Goal: Transaction & Acquisition: Purchase product/service

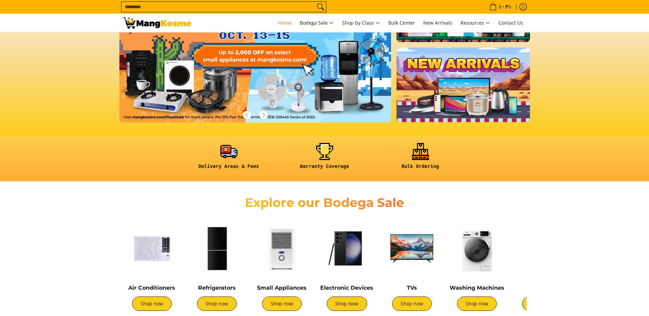
scroll to position [171, 0]
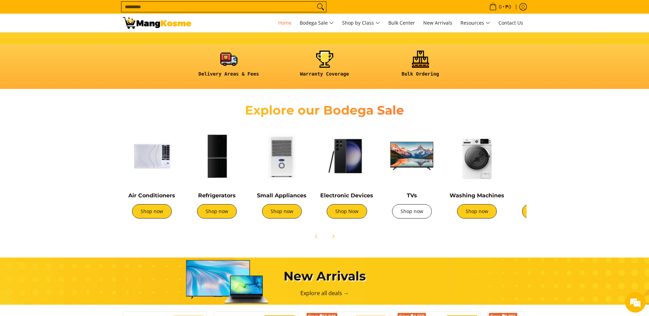
click at [424, 214] on link "Shop now" at bounding box center [412, 211] width 40 height 14
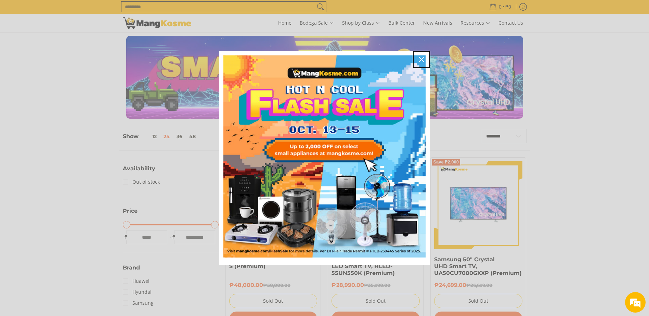
click at [421, 61] on icon "close icon" at bounding box center [421, 59] width 5 height 5
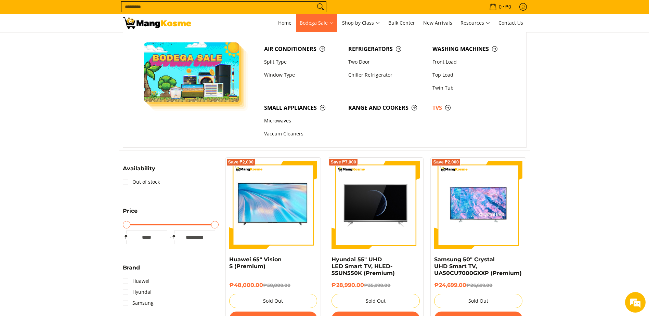
click at [310, 26] on span "Bodega Sale" at bounding box center [317, 23] width 34 height 9
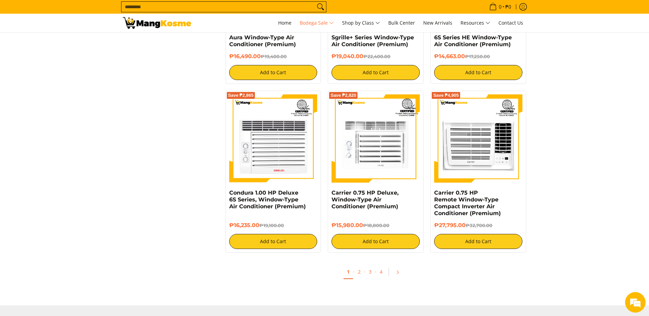
scroll to position [1472, 0]
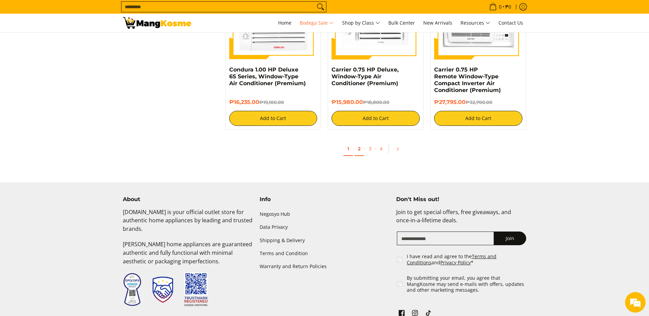
click at [359, 154] on link "2" at bounding box center [360, 149] width 10 height 14
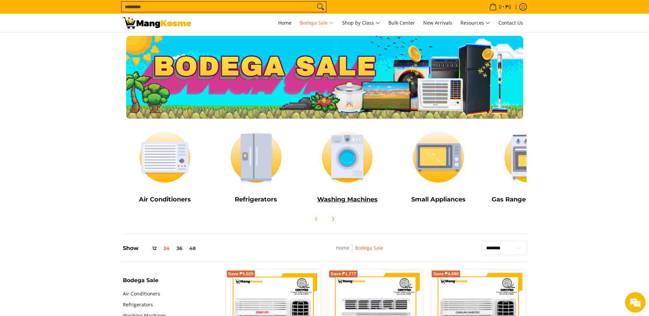
click at [350, 164] on img at bounding box center [347, 157] width 85 height 63
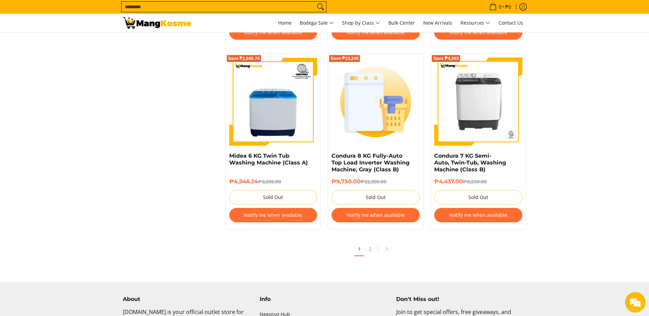
scroll to position [1403, 0]
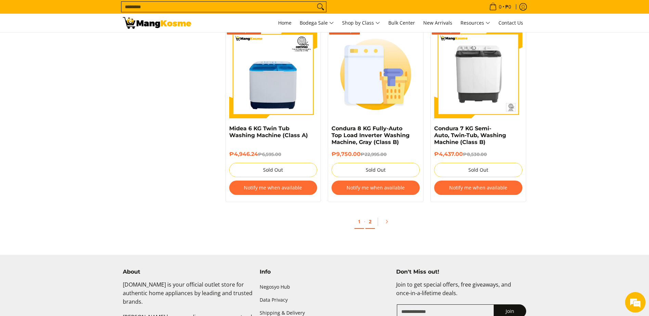
click at [370, 223] on link "2" at bounding box center [371, 222] width 10 height 14
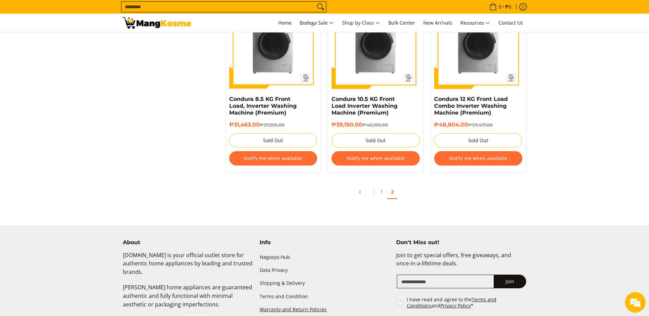
scroll to position [787, 0]
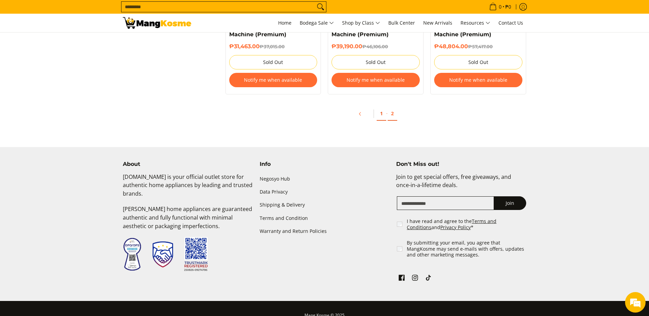
click at [378, 115] on link "1" at bounding box center [382, 114] width 10 height 14
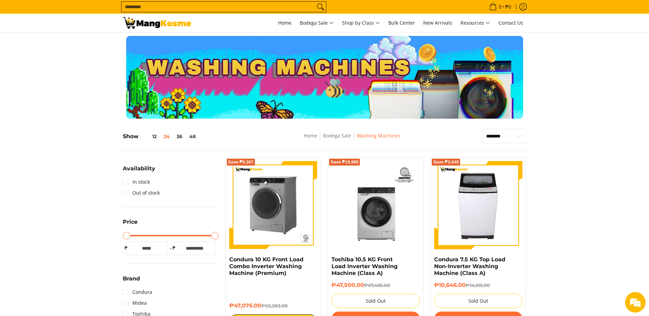
click at [263, 205] on img at bounding box center [273, 205] width 88 height 88
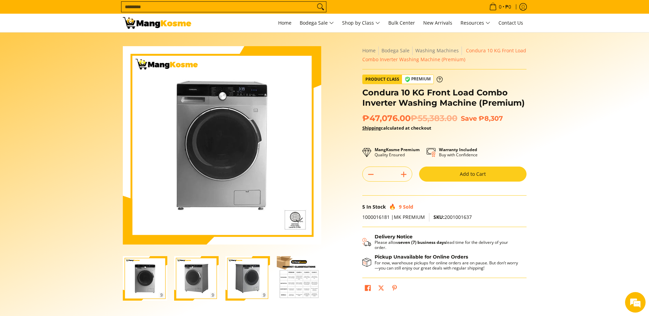
click at [266, 272] on img "Condura 10 KG Front Load Combo Inverter Washing Machine (Premium)-3" at bounding box center [248, 278] width 44 height 44
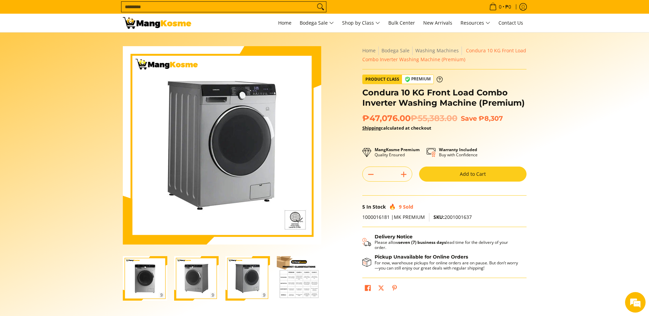
click at [293, 282] on img "Condura 10 KG Front Load Combo Inverter Washing Machine (Premium)-4" at bounding box center [299, 278] width 44 height 44
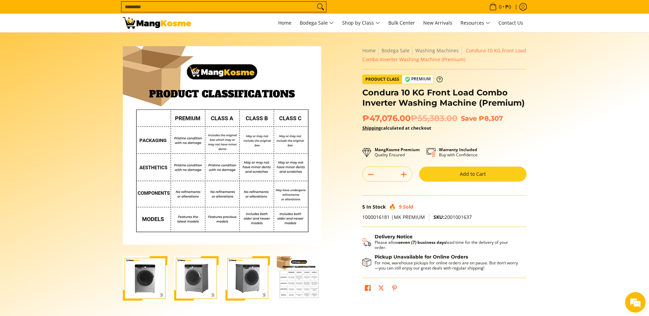
drag, startPoint x: 256, startPoint y: 285, endPoint x: 230, endPoint y: 283, distance: 26.1
click at [256, 285] on img "Condura 10 KG Front Load Combo Inverter Washing Machine (Premium)-3" at bounding box center [248, 278] width 44 height 44
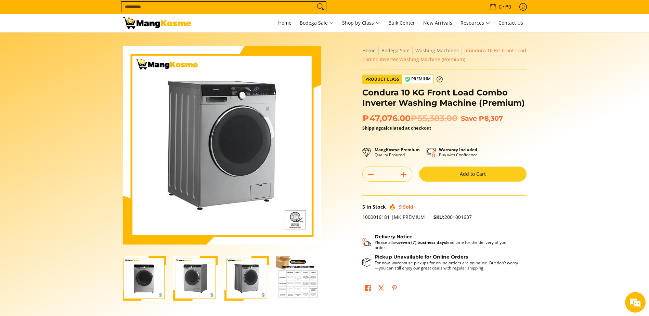
click at [199, 273] on img "Condura 10 KG Front Load Combo Inverter Washing Machine (Premium)-2" at bounding box center [195, 278] width 44 height 44
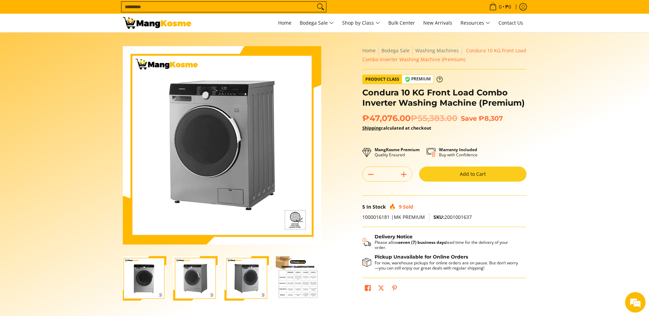
click at [132, 272] on img "Condura 10 KG Front Load Combo Inverter Washing Machine (Premium)-1" at bounding box center [144, 278] width 44 height 44
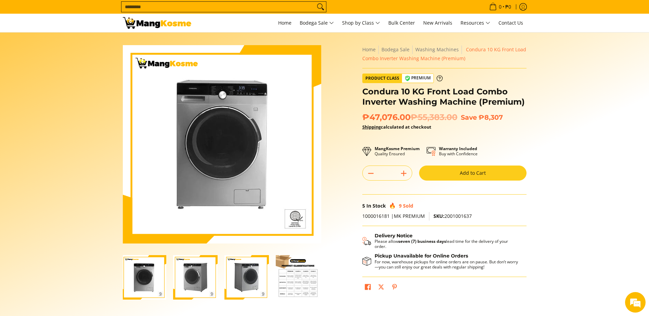
scroll to position [0, 0]
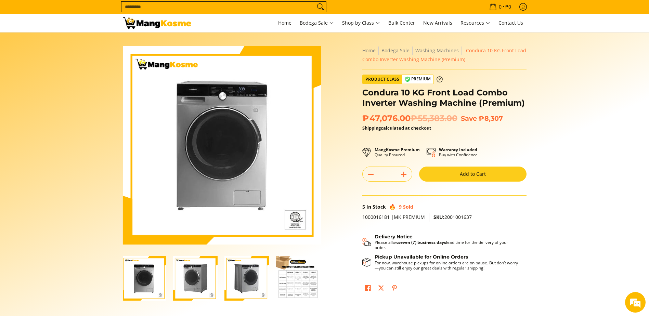
click at [340, 259] on div "Skip to Main Content Enable zoom Disable zoom Enable zoom Disable zoom Home Bod…" at bounding box center [324, 192] width 411 height 292
click at [287, 26] on link "Home" at bounding box center [285, 23] width 20 height 18
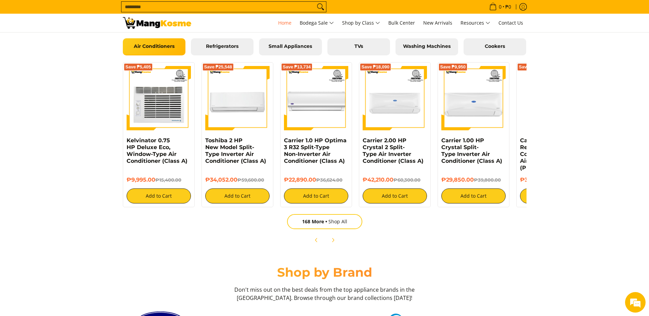
scroll to position [650, 0]
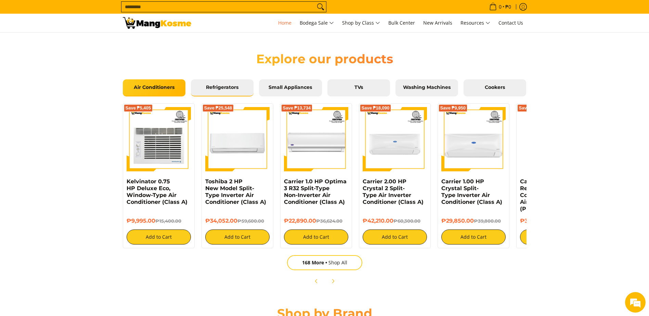
click at [231, 88] on span "Refrigerators" at bounding box center [222, 88] width 52 height 6
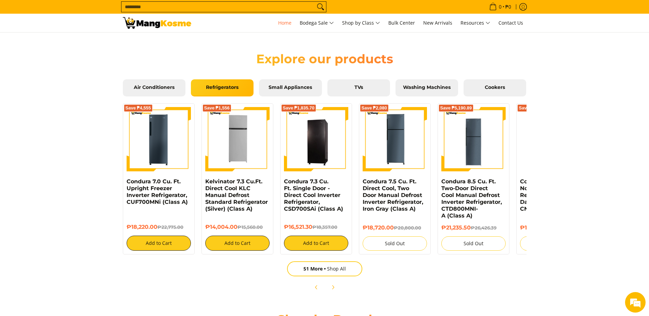
scroll to position [0, 0]
click at [283, 90] on span "Small Appliances" at bounding box center [290, 88] width 52 height 6
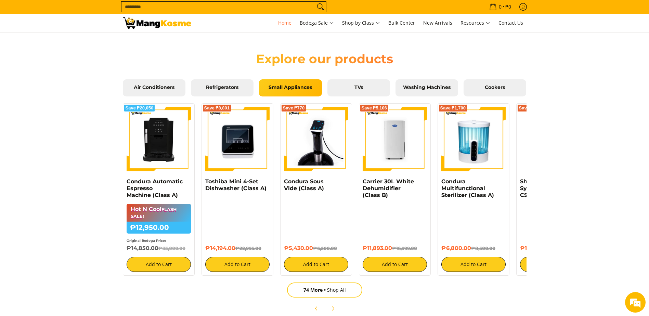
scroll to position [0, 816]
click at [370, 98] on div "Air Conditioners Refrigerators Small Appliances TVs Washing Machines Cookers" at bounding box center [325, 89] width 404 height 21
click at [372, 89] on span "TVs" at bounding box center [359, 88] width 52 height 6
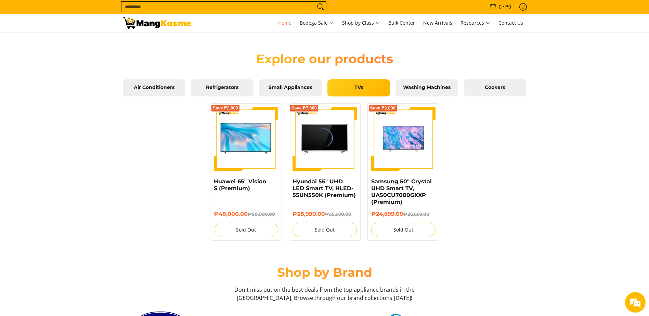
scroll to position [0, 0]
